Goal: Task Accomplishment & Management: Manage account settings

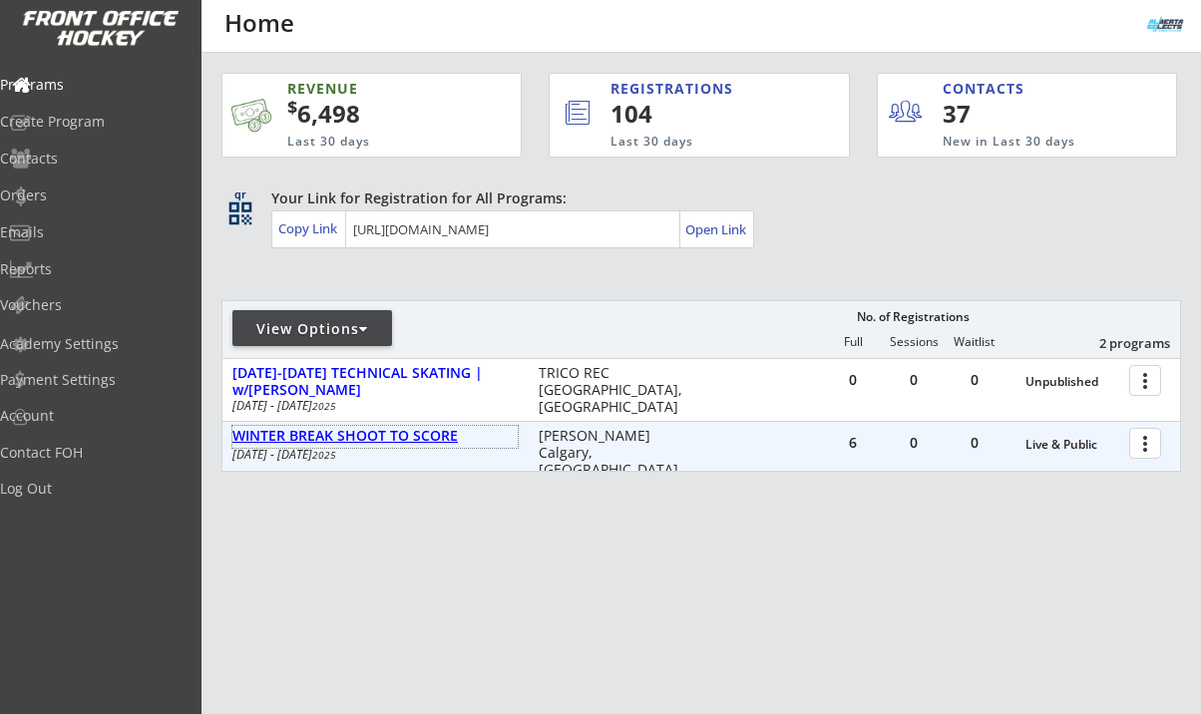
click at [418, 433] on div "WINTER BREAK SHOOT TO SCORE" at bounding box center [374, 436] width 285 height 17
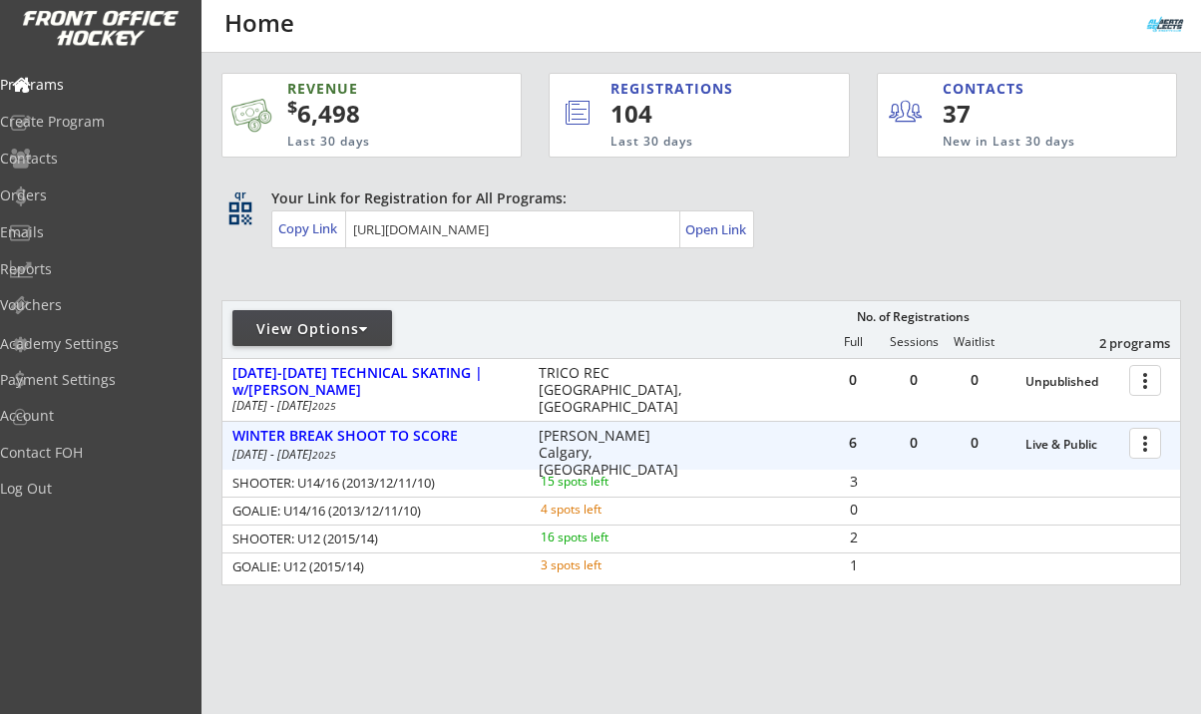
click at [1152, 452] on div at bounding box center [1148, 442] width 35 height 35
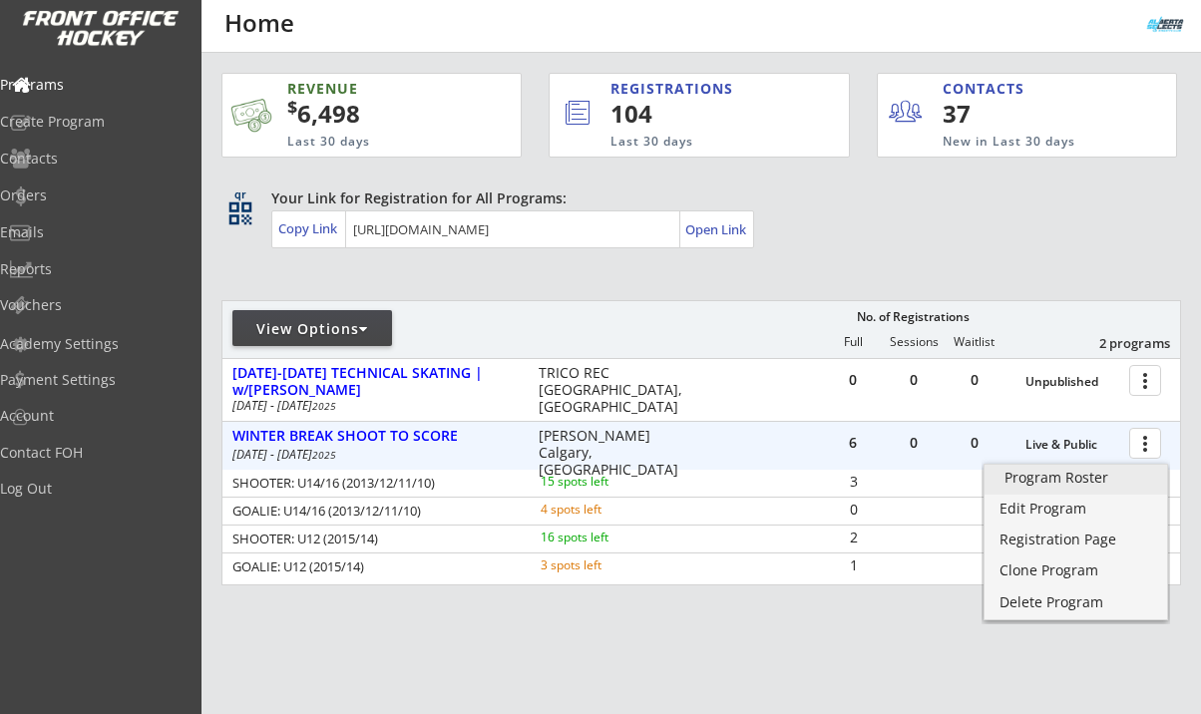
click at [1096, 478] on div "Program Roster" at bounding box center [1076, 478] width 143 height 14
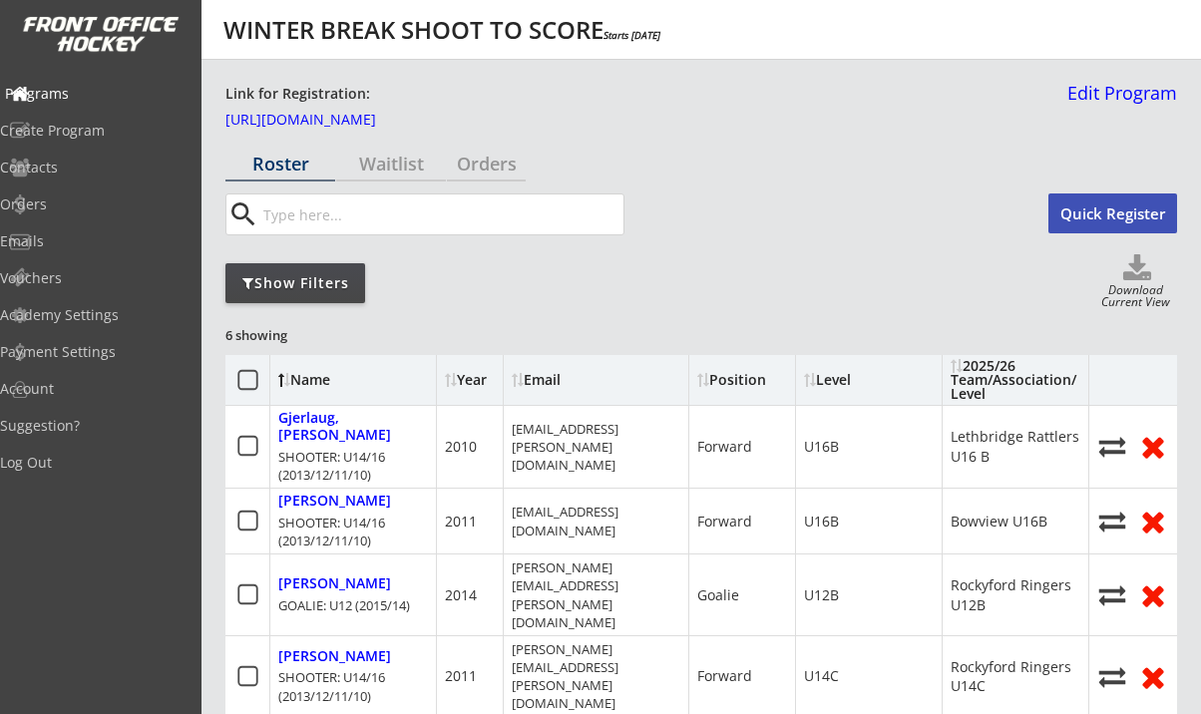
click at [99, 97] on div "Programs" at bounding box center [95, 94] width 180 height 14
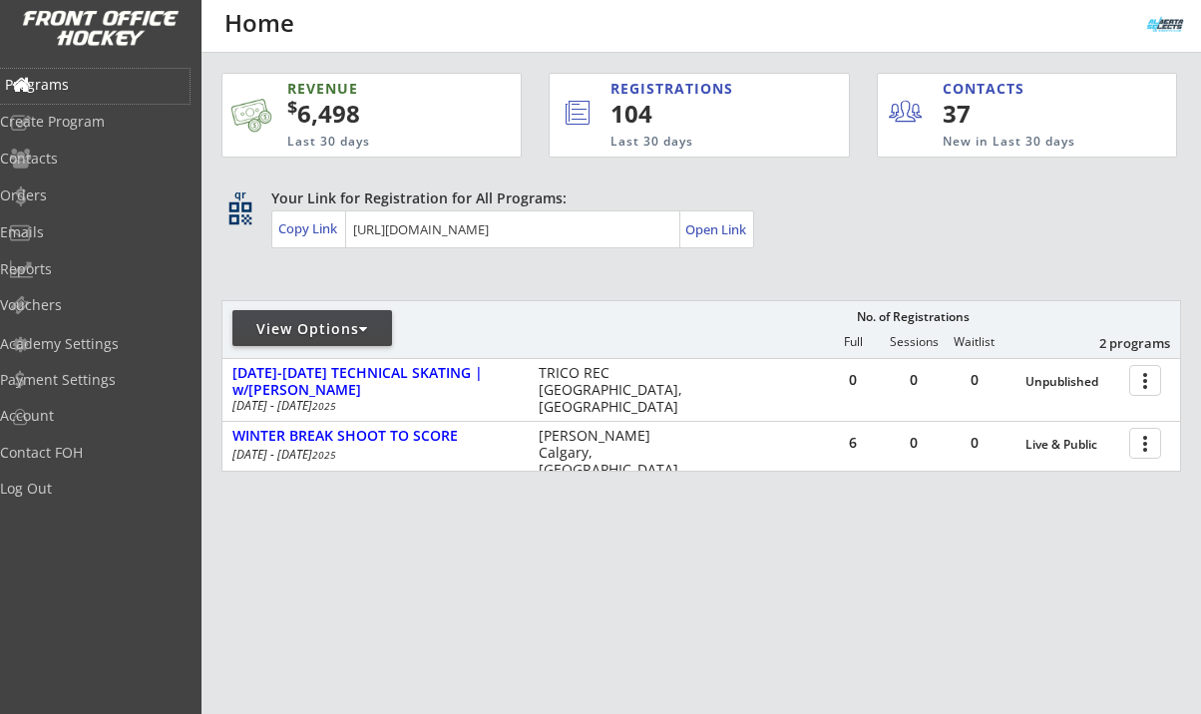
click at [85, 94] on div "Programs" at bounding box center [95, 86] width 190 height 35
click at [887, 248] on div "qr qr_code Your Link for Registration for All Programs: Copy Link Open Link" at bounding box center [701, 220] width 960 height 63
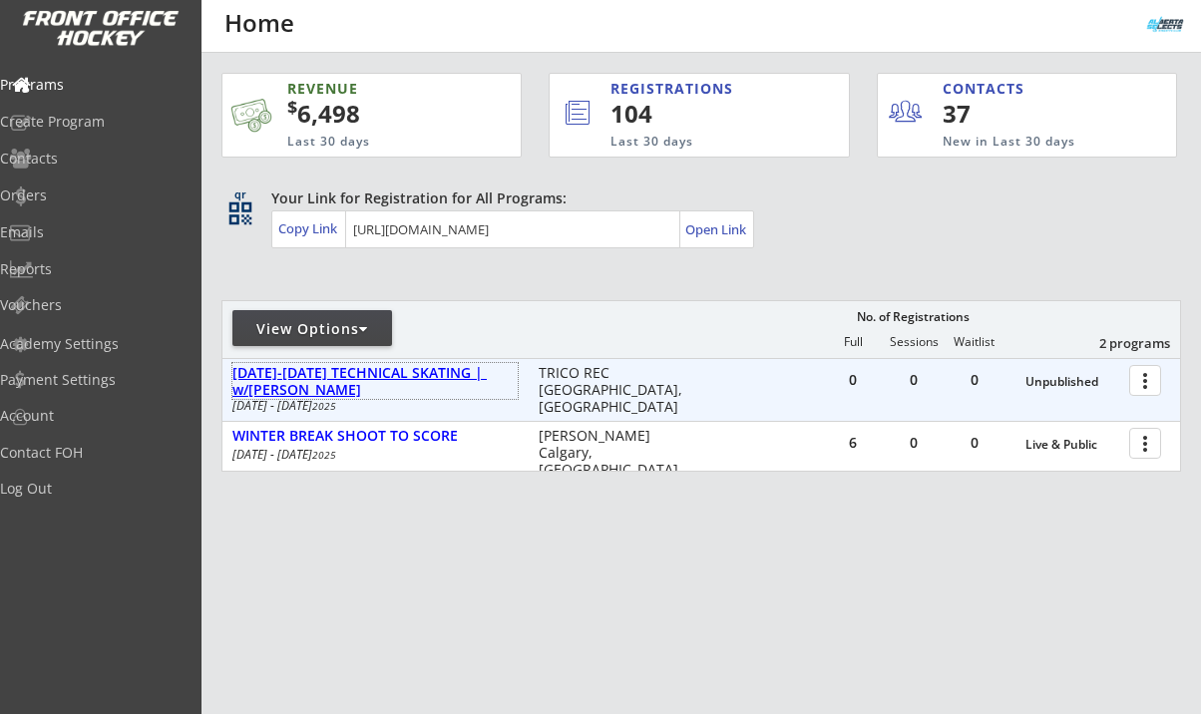
click at [415, 372] on div "[DATE]-[DATE] TECHNICAL SKATING | w/[PERSON_NAME]" at bounding box center [374, 382] width 285 height 34
click at [424, 376] on div "[DATE]-[DATE] TECHNICAL SKATING | w/[PERSON_NAME]" at bounding box center [374, 382] width 285 height 34
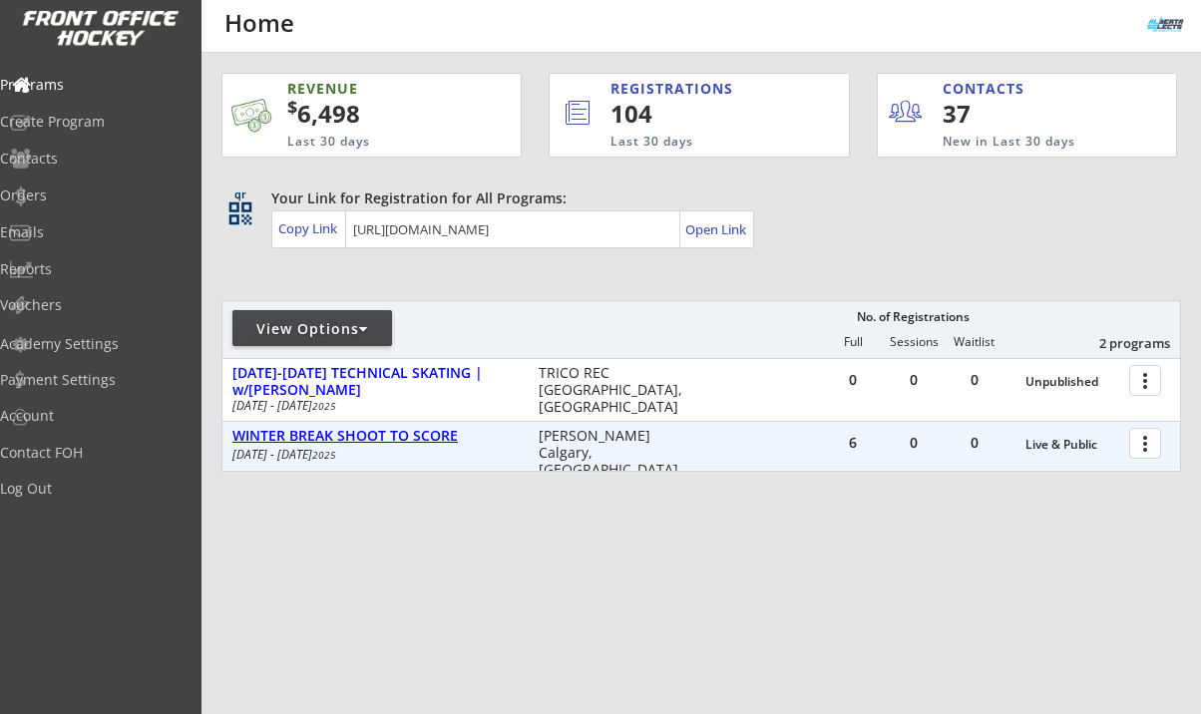
click at [424, 430] on div "WINTER BREAK SHOOT TO SCORE" at bounding box center [374, 436] width 285 height 17
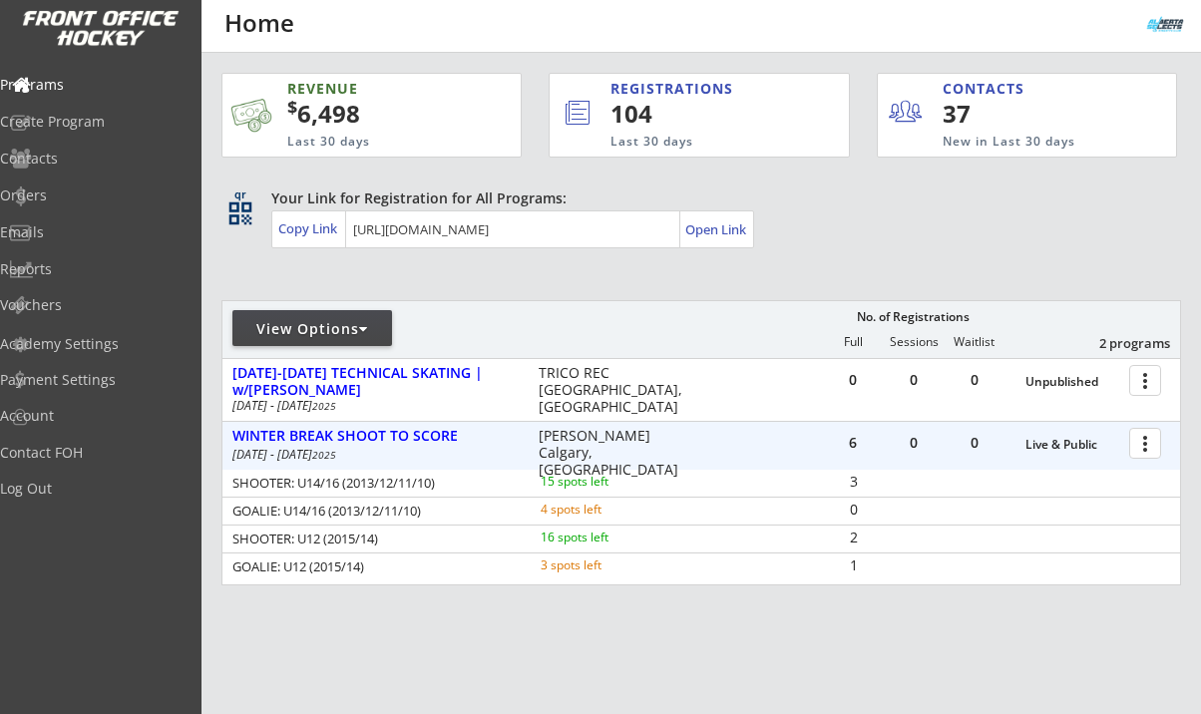
click at [299, 541] on div "SHOOTER: U12 (2015/14)" at bounding box center [372, 539] width 281 height 13
drag, startPoint x: 302, startPoint y: 538, endPoint x: 417, endPoint y: 547, distance: 115.1
click at [417, 547] on div "SHOOTER: U12 (2015/14)" at bounding box center [372, 541] width 281 height 16
click at [417, 546] on div "SHOOTER: U12 (2015/14)" at bounding box center [372, 541] width 281 height 16
click at [98, 82] on div "Programs" at bounding box center [95, 85] width 180 height 14
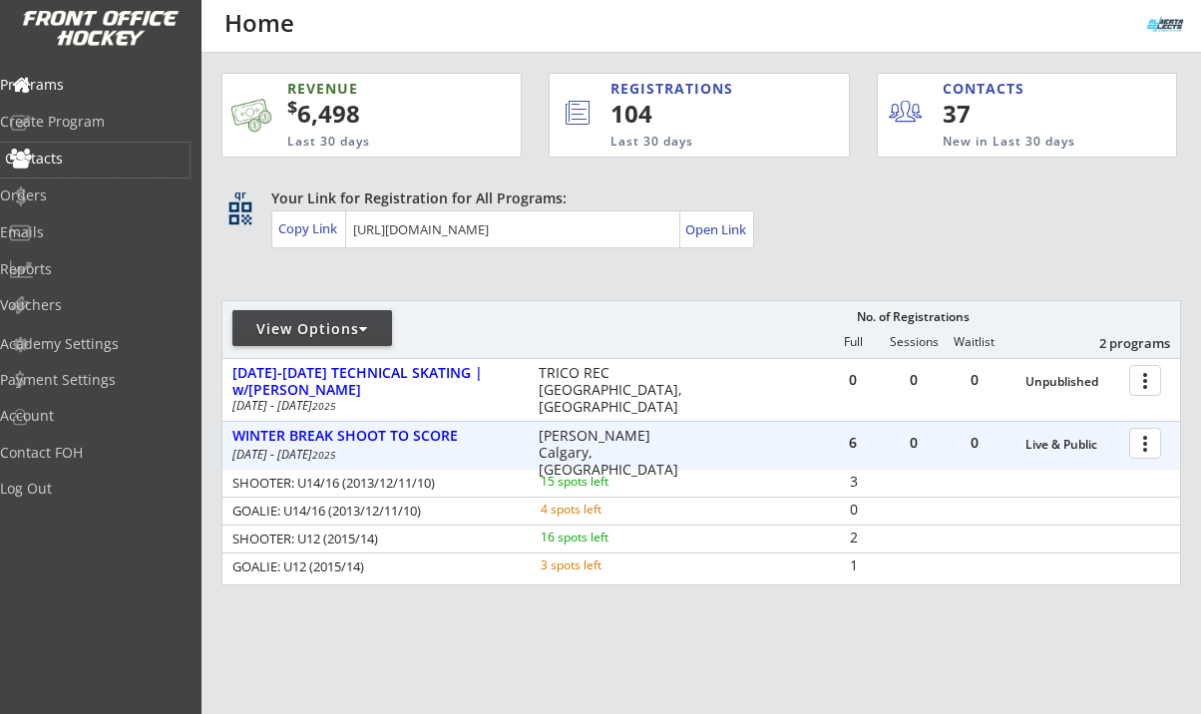
click at [75, 164] on div "Contacts" at bounding box center [95, 159] width 180 height 14
select select ""Players""
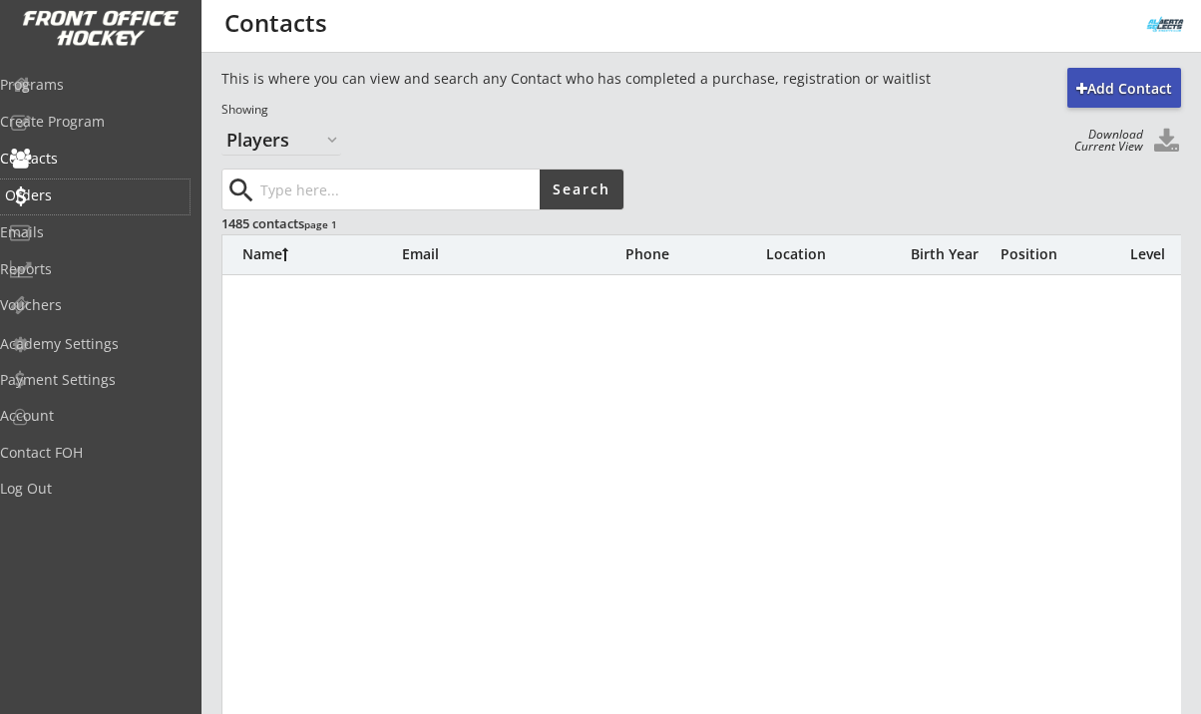
click at [64, 189] on div "Orders" at bounding box center [95, 196] width 180 height 14
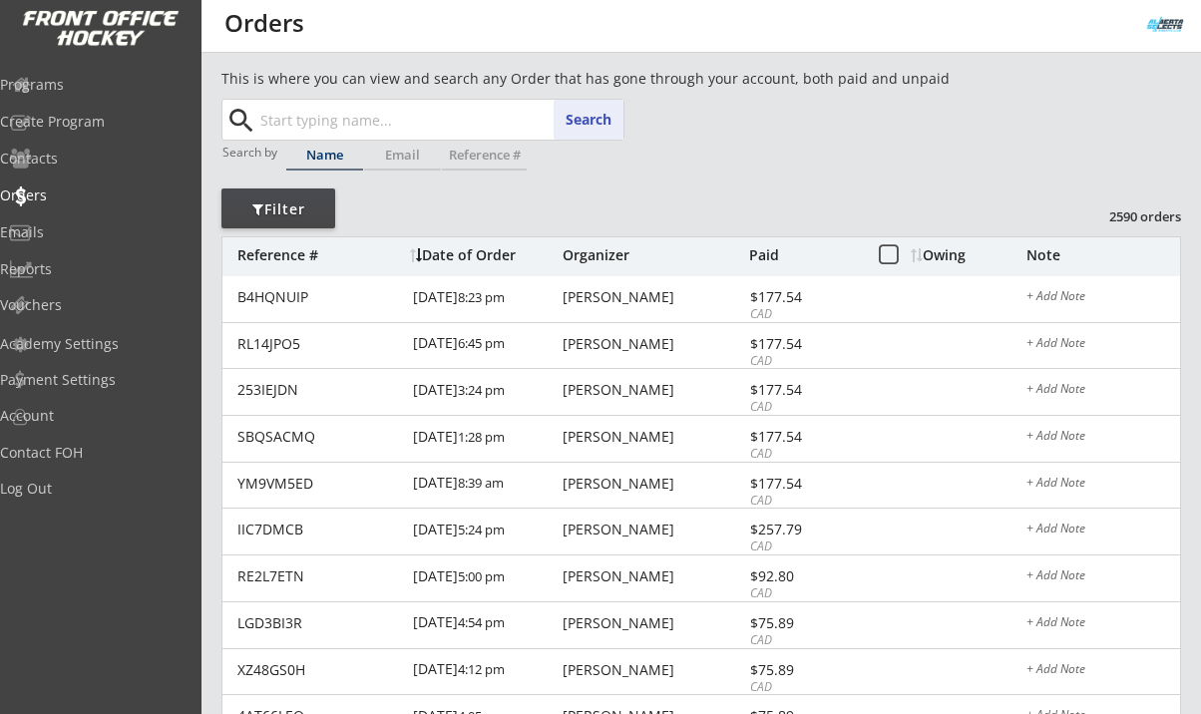
click at [353, 125] on input "text" at bounding box center [439, 120] width 367 height 40
paste input "[PERSON_NAME] <[EMAIL_ADDRESS][DOMAIN_NAME]>"
drag, startPoint x: 388, startPoint y: 124, endPoint x: 78, endPoint y: 132, distance: 310.3
click at [78, 132] on body "REVENUE $ 6,498 Last 30 days REGISTRATIONS 104 Last 30 days CONTACTS 37 New in …" at bounding box center [600, 357] width 1201 height 714
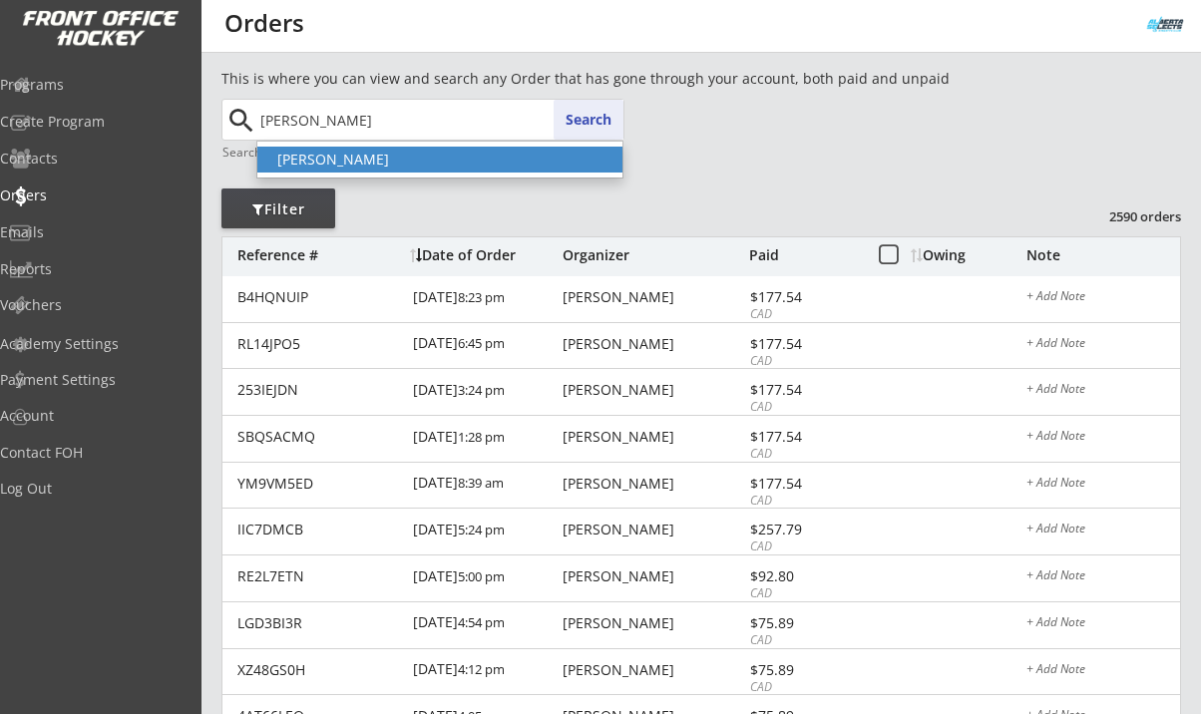
click at [364, 166] on p "[PERSON_NAME]" at bounding box center [439, 160] width 365 height 26
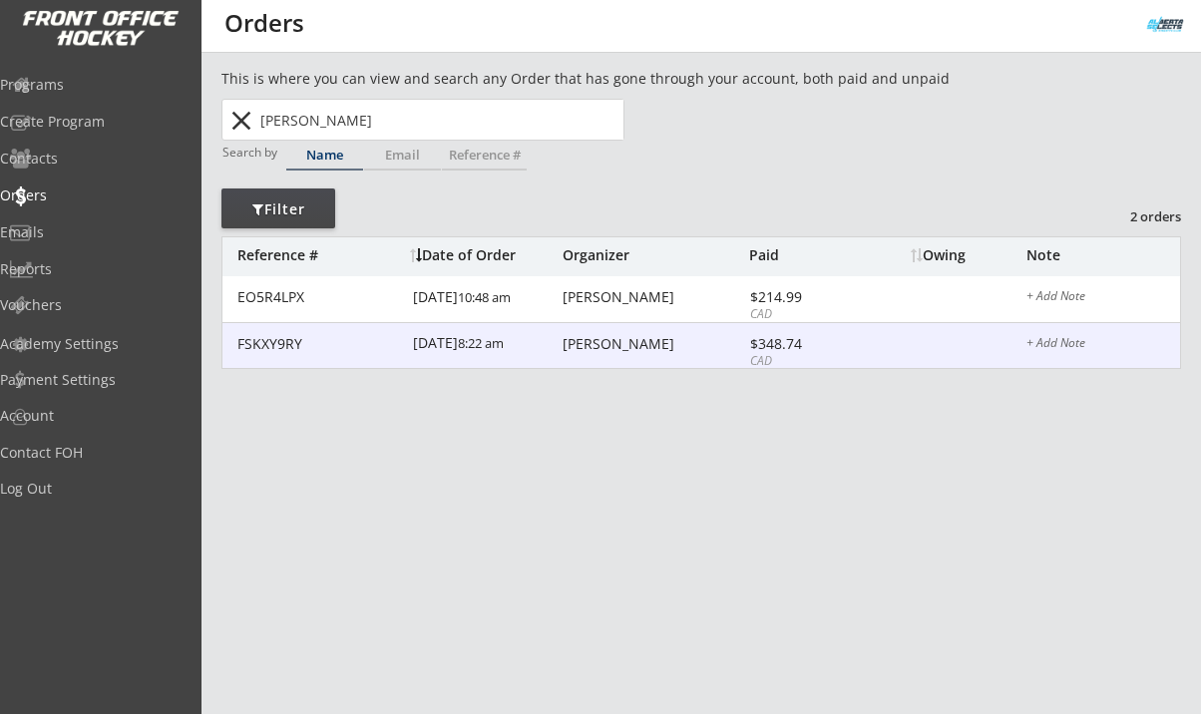
type input "[PERSON_NAME]"
click at [597, 349] on div "[PERSON_NAME]" at bounding box center [654, 344] width 182 height 14
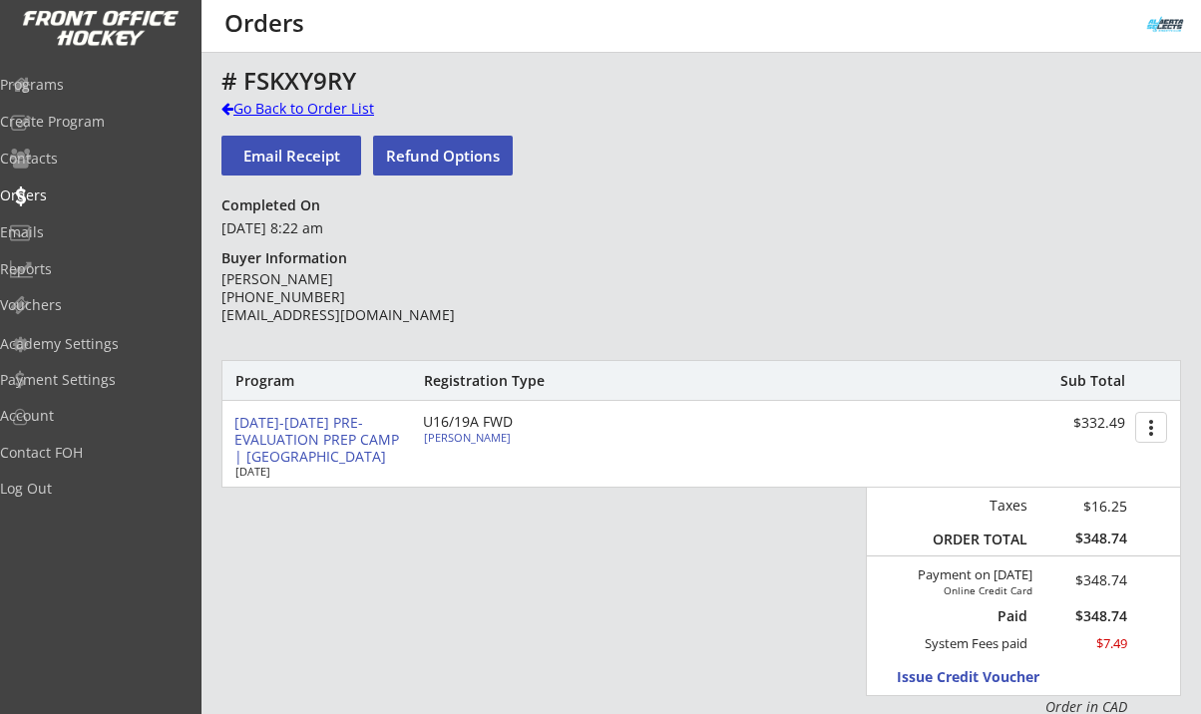
click at [370, 115] on div "Go Back to Order List" at bounding box center [323, 109] width 205 height 20
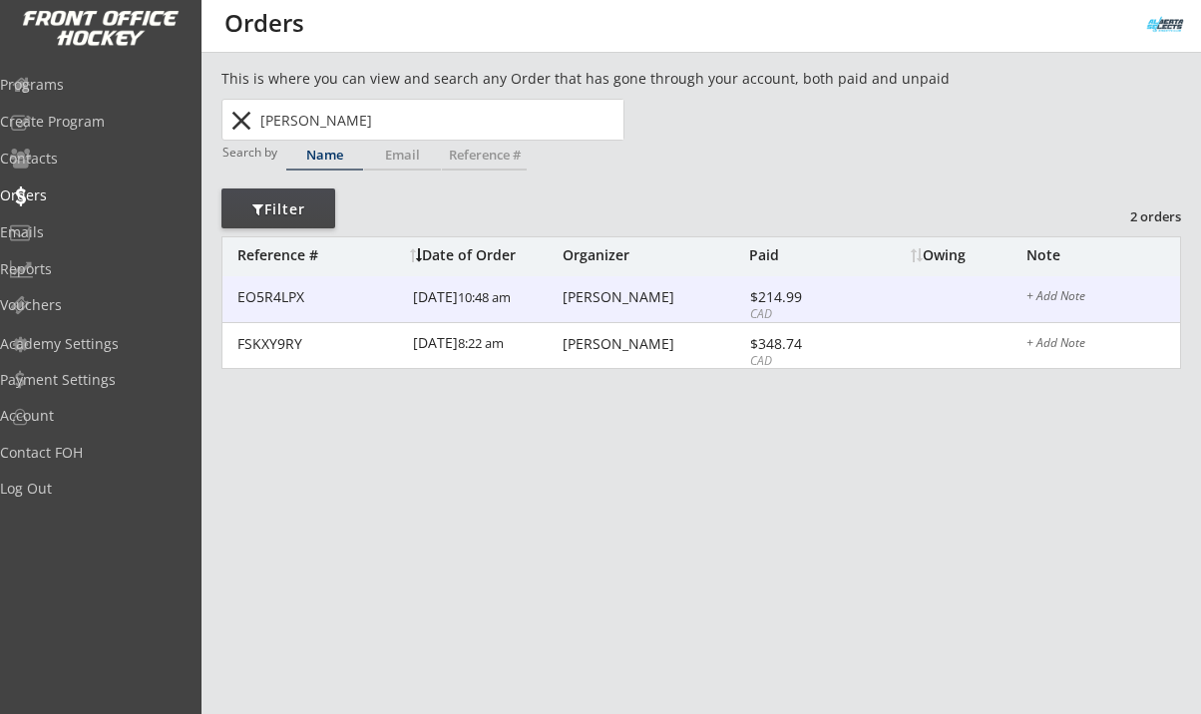
click at [632, 297] on div "[PERSON_NAME]" at bounding box center [654, 297] width 182 height 14
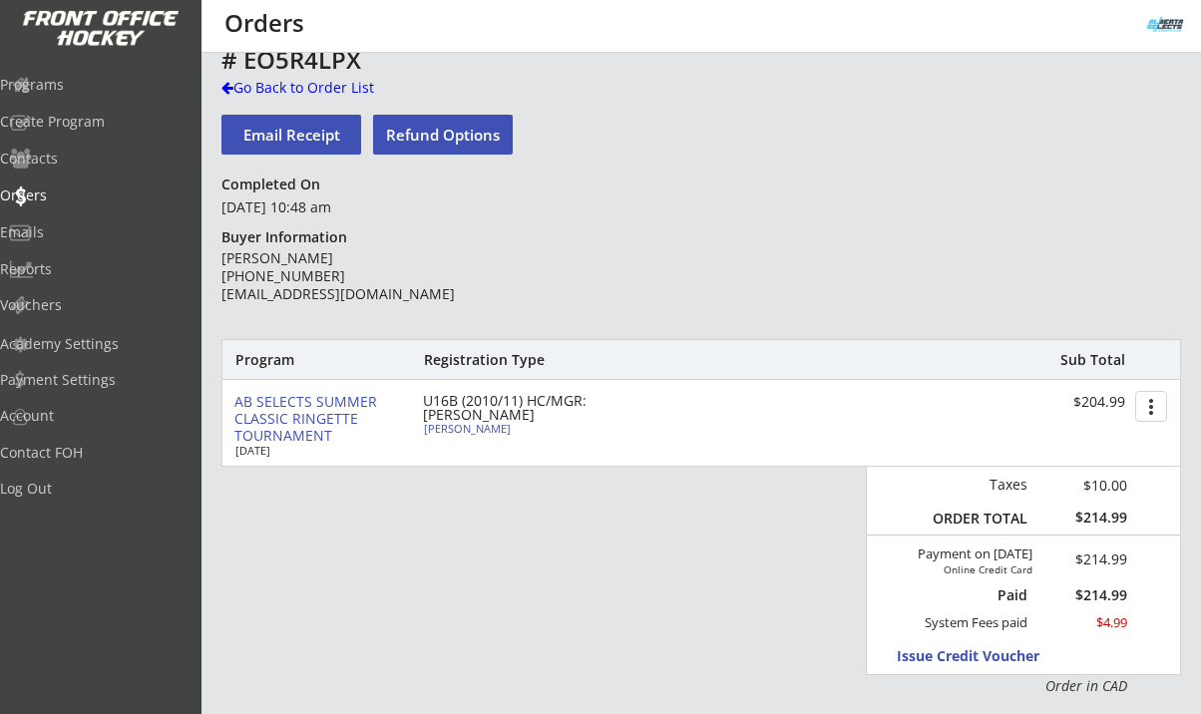
scroll to position [31, 0]
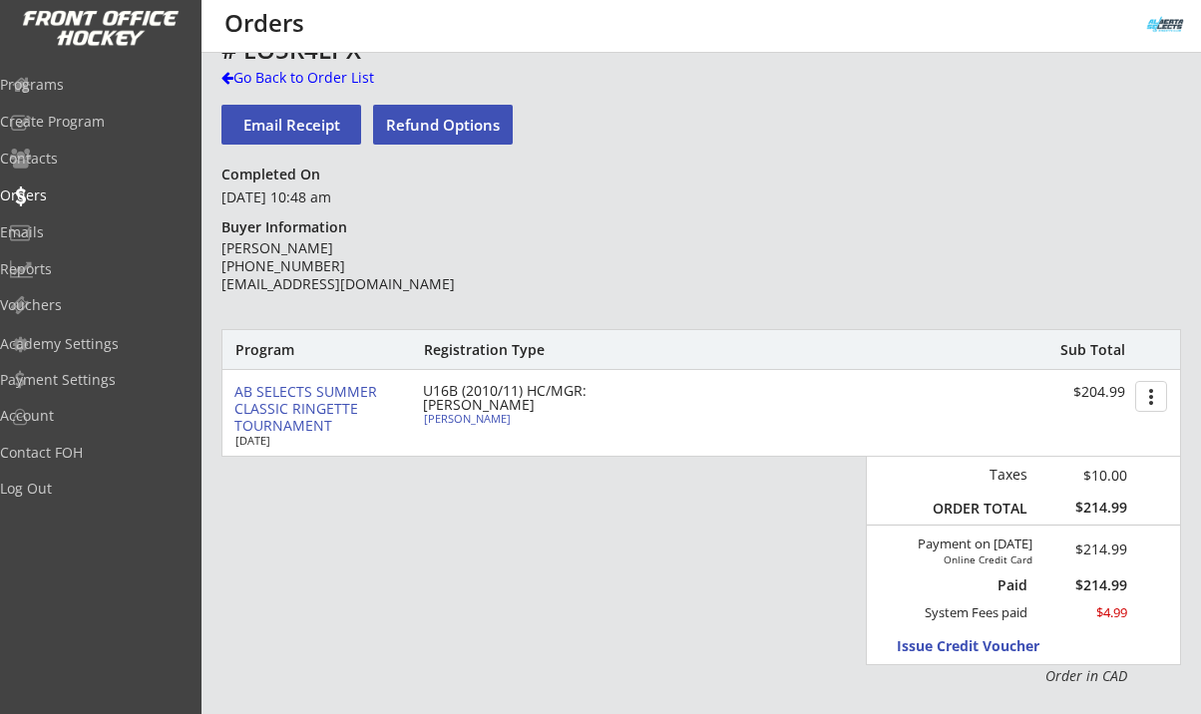
click at [450, 130] on button "Refund Options" at bounding box center [443, 125] width 140 height 40
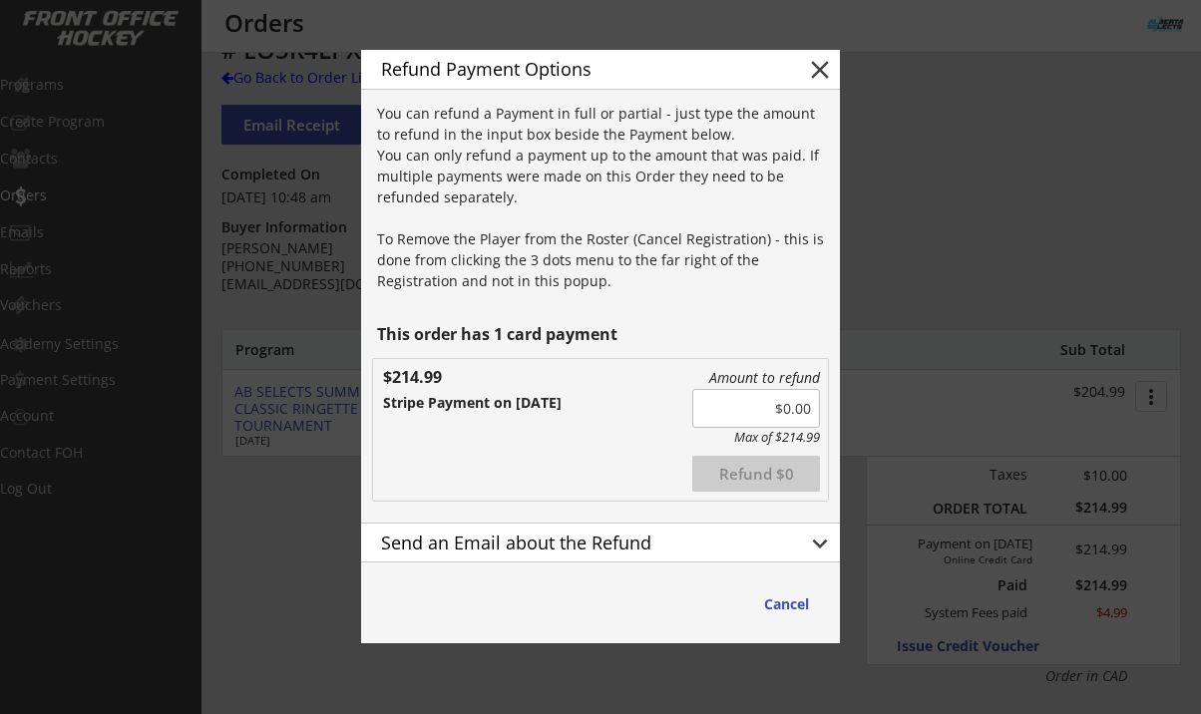
click at [753, 404] on input "input" at bounding box center [756, 408] width 128 height 39
click at [776, 404] on input "input" at bounding box center [756, 408] width 128 height 39
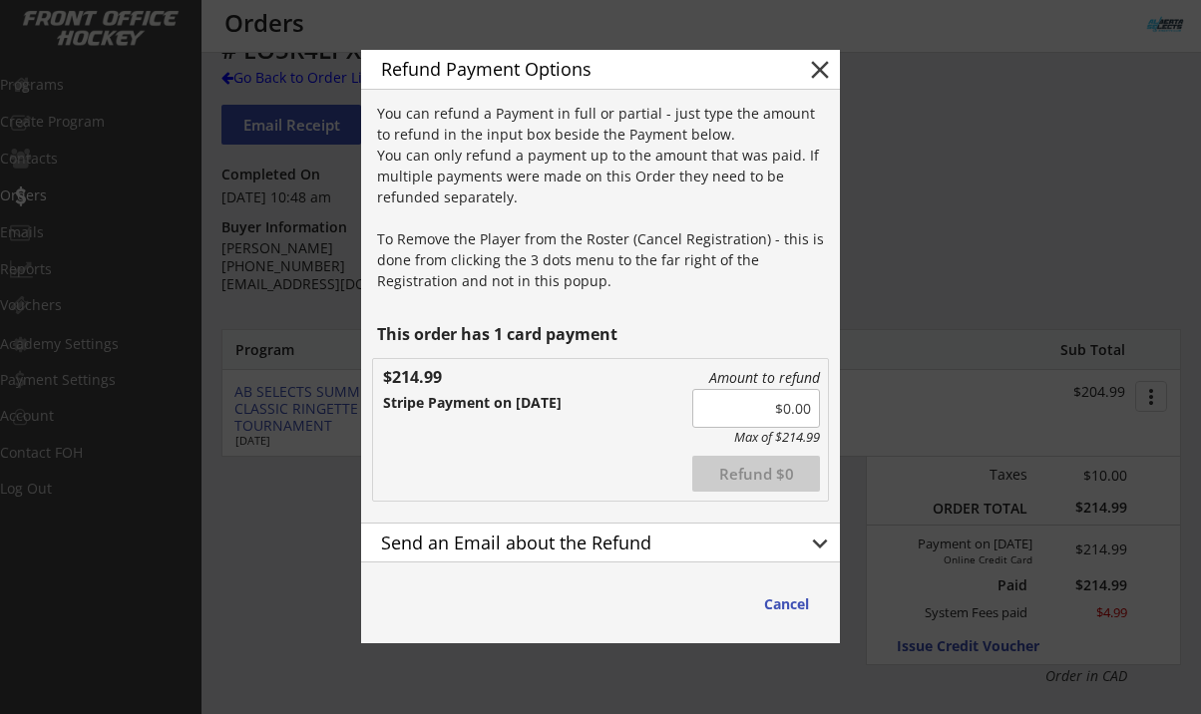
click at [798, 409] on input "input" at bounding box center [756, 408] width 128 height 39
click at [586, 459] on div "Amount to refund Max of $214.99 Refunded Refund $0.21 $214.99 Stripe Payment on…" at bounding box center [600, 430] width 455 height 142
click at [759, 474] on button "Refund $214.99" at bounding box center [756, 474] width 128 height 36
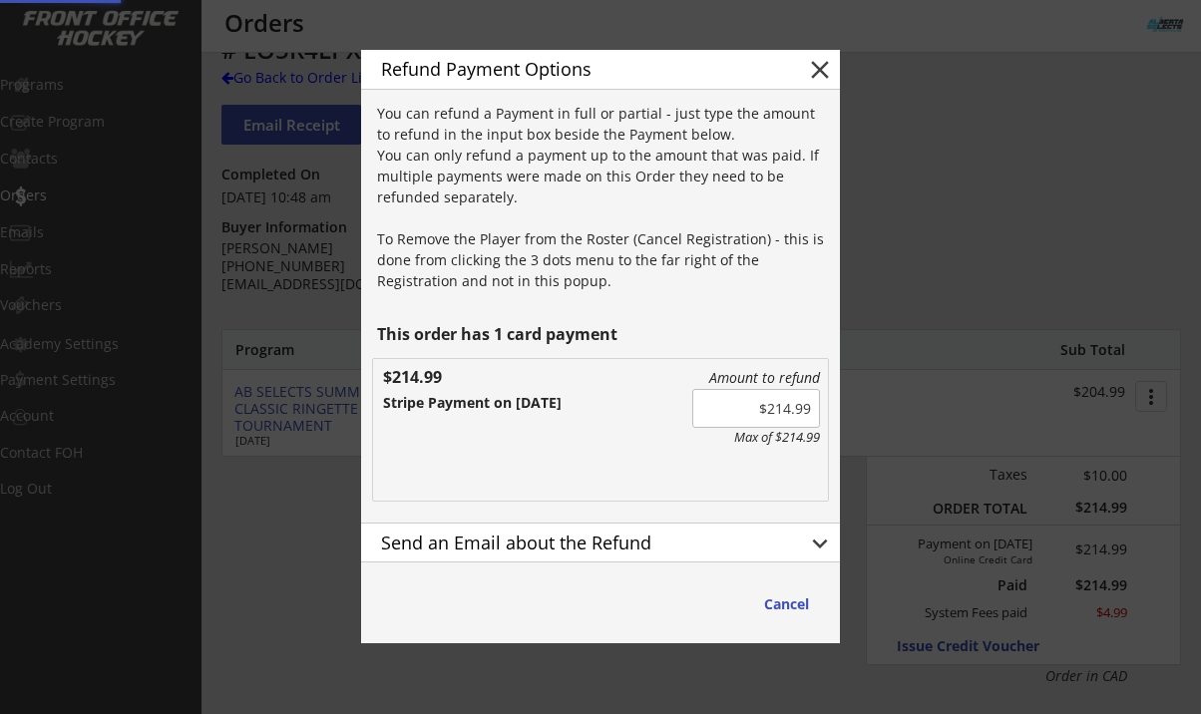
click at [822, 545] on button "keyboard_arrow_down" at bounding box center [820, 544] width 30 height 30
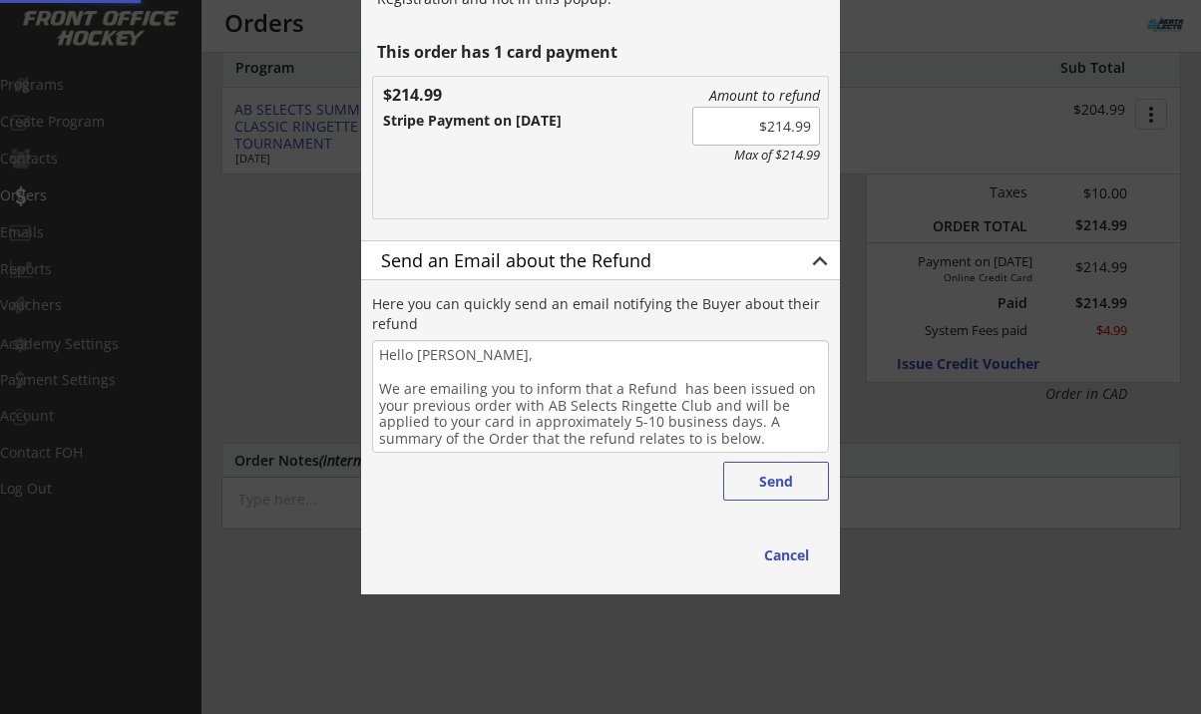
scroll to position [321, 0]
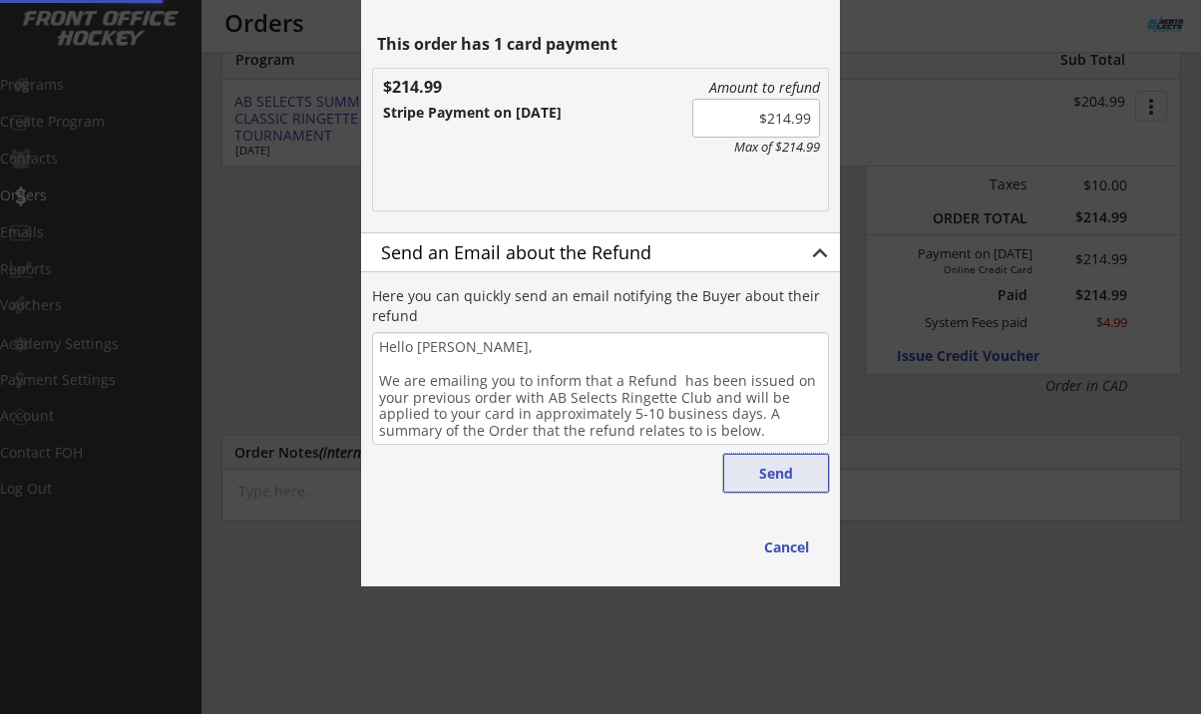
click at [774, 482] on button "Send" at bounding box center [776, 473] width 106 height 39
type input "$0.00"
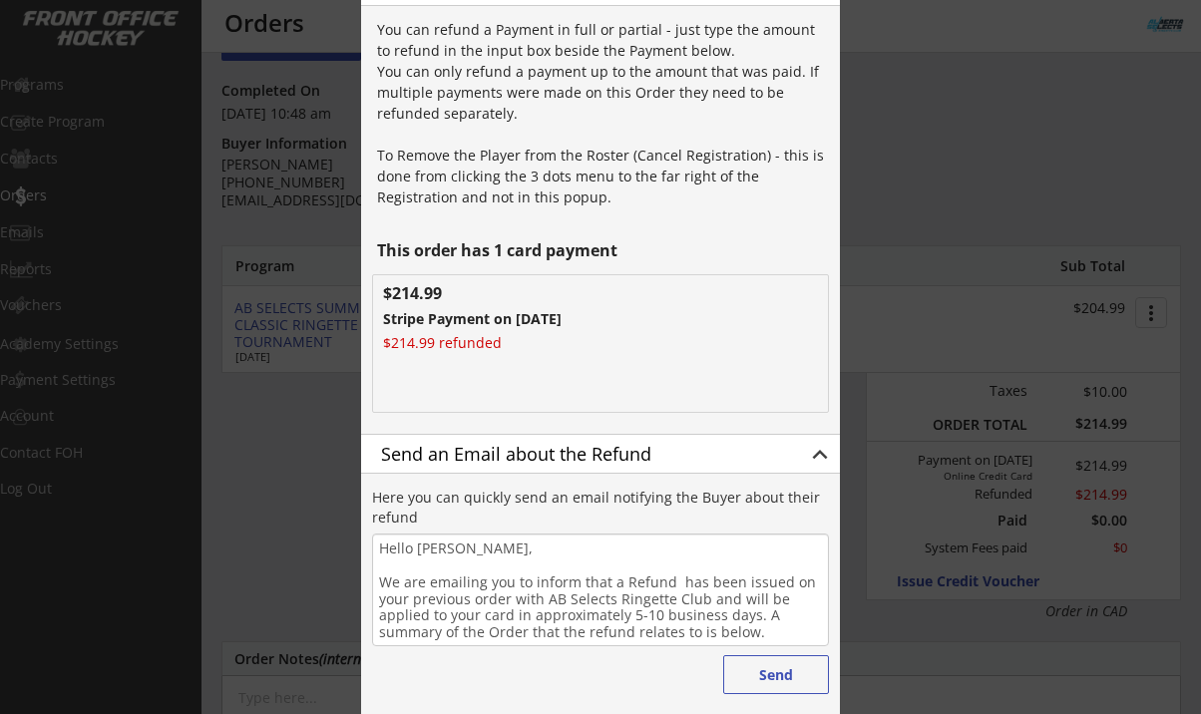
scroll to position [385, 0]
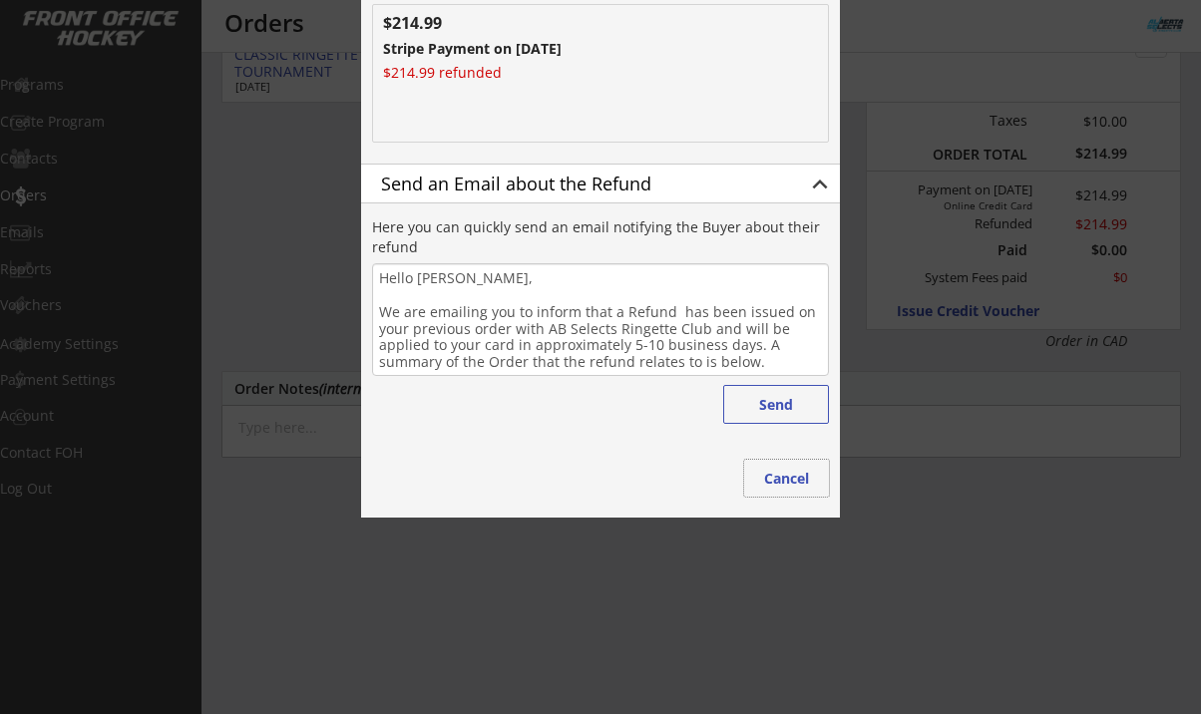
drag, startPoint x: 788, startPoint y: 480, endPoint x: 791, endPoint y: 419, distance: 60.9
click at [791, 419] on div "Refund Payment Options close You can refund a Payment in full or partial - just…" at bounding box center [600, 107] width 479 height 822
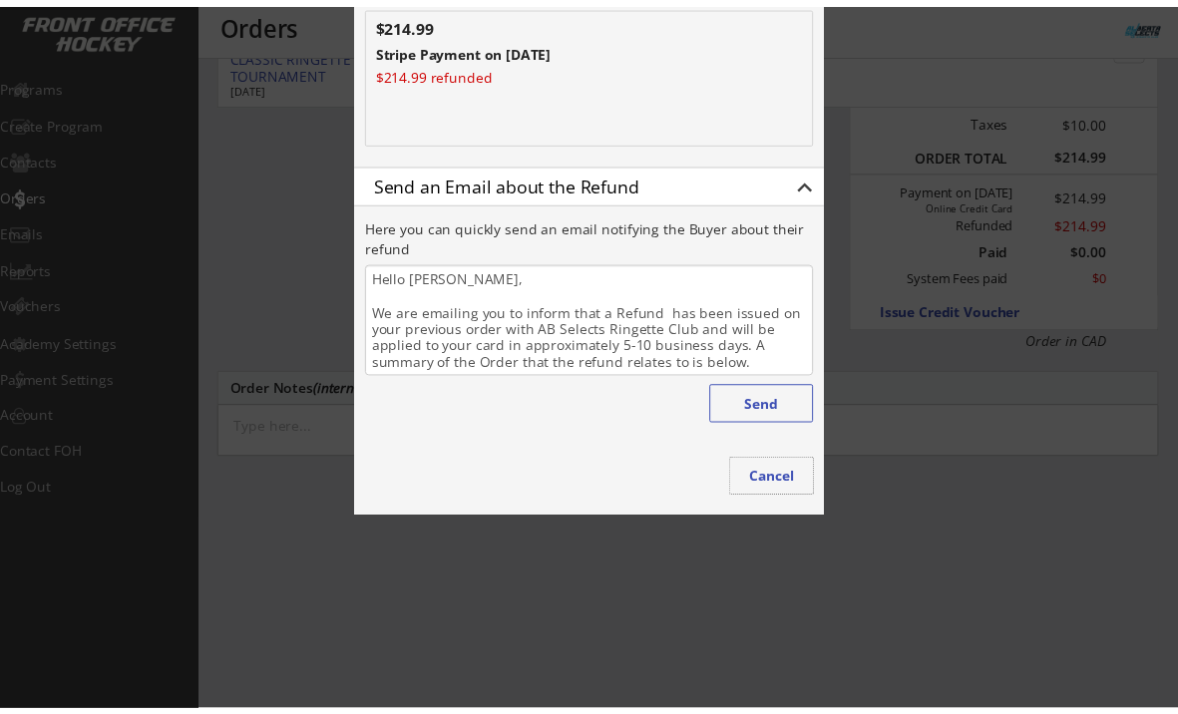
scroll to position [0, 0]
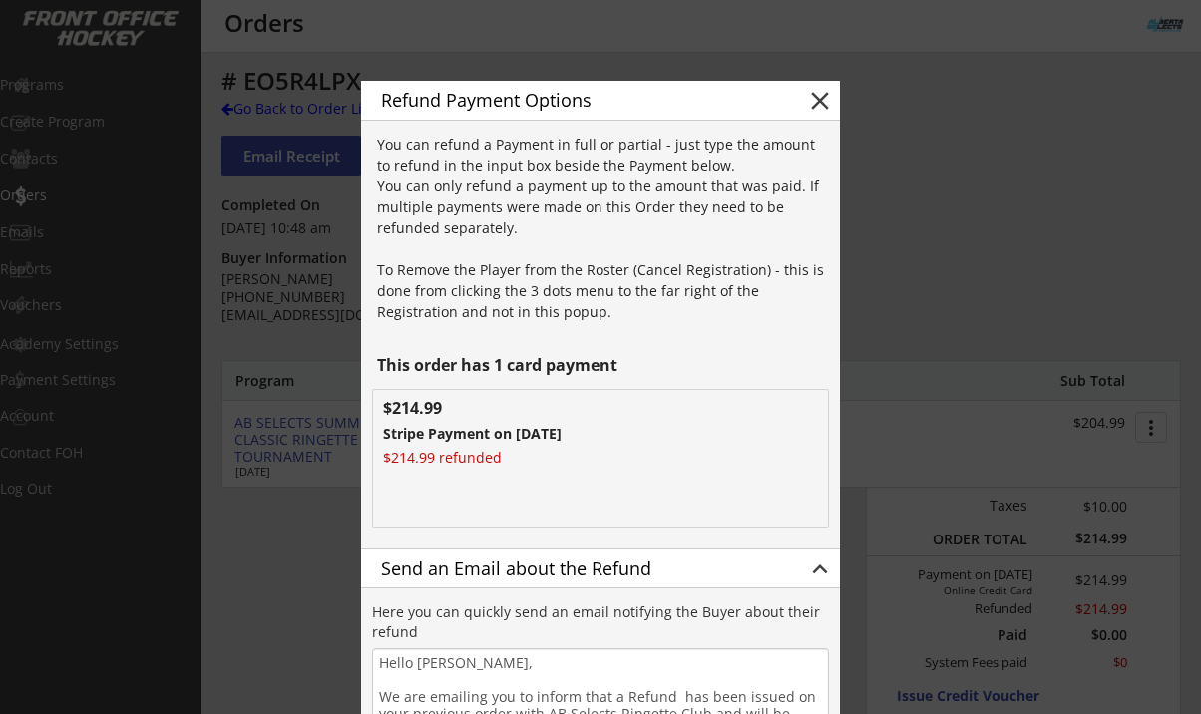
click at [817, 104] on button "close" at bounding box center [820, 101] width 30 height 30
type textarea "Hello , We are emailing you to inform that a Refund has been issued on your pre…"
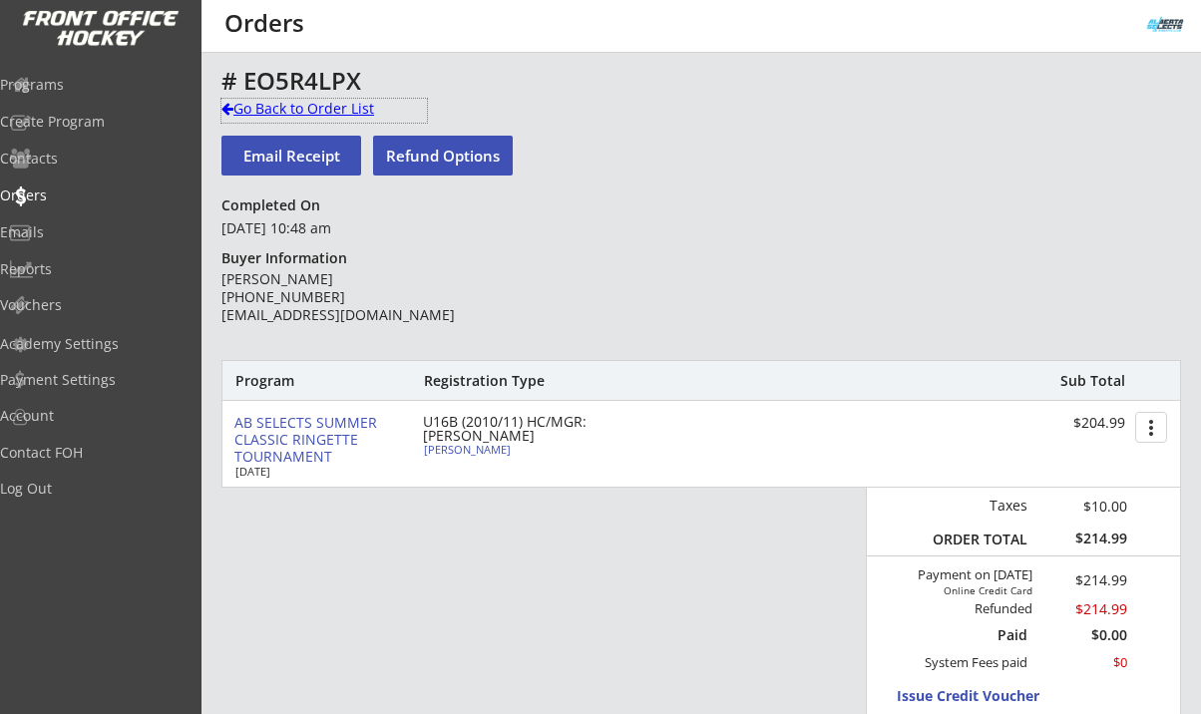
click at [281, 107] on div "Go Back to Order List" at bounding box center [323, 109] width 205 height 20
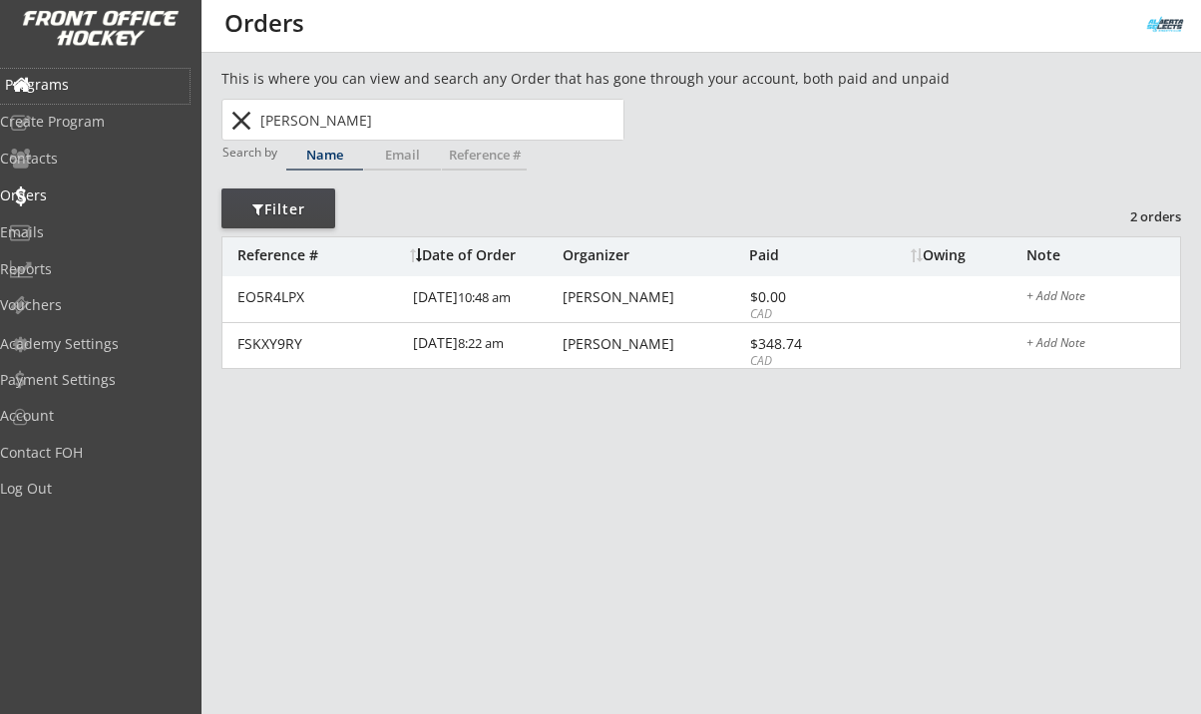
click at [105, 90] on div "Programs" at bounding box center [95, 85] width 180 height 14
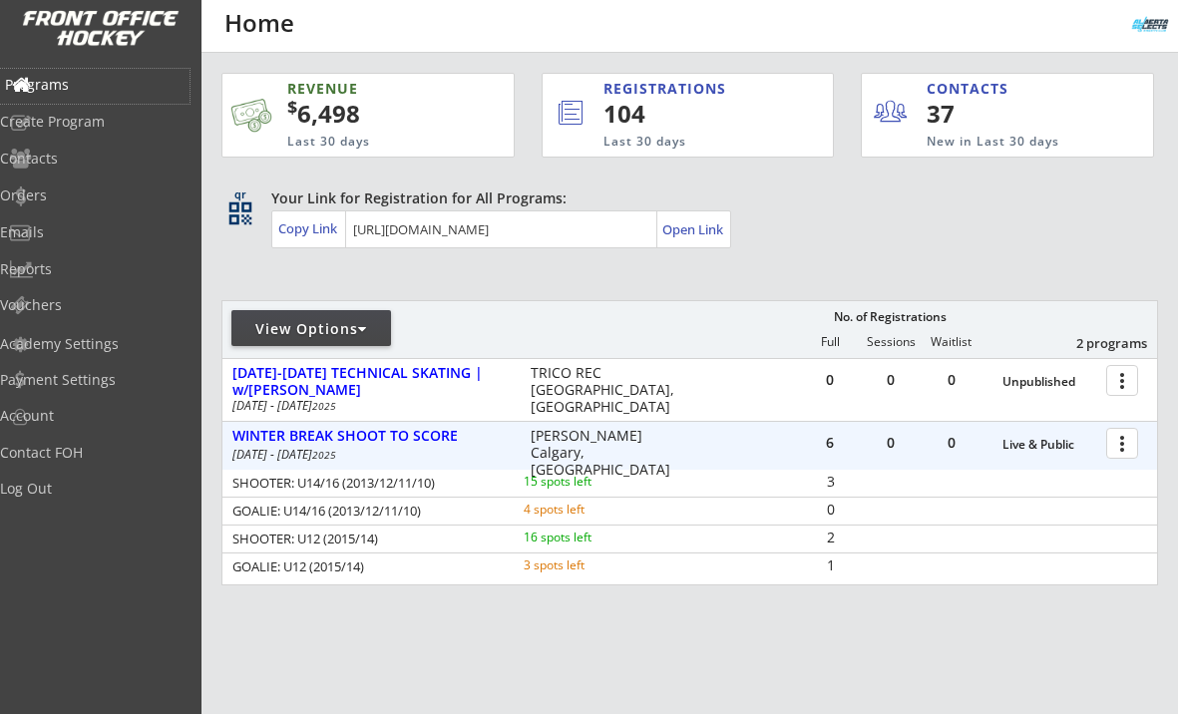
click at [87, 79] on div "Programs" at bounding box center [95, 85] width 180 height 14
click at [65, 486] on div "Log Out" at bounding box center [95, 489] width 180 height 14
